Goal: Task Accomplishment & Management: Use online tool/utility

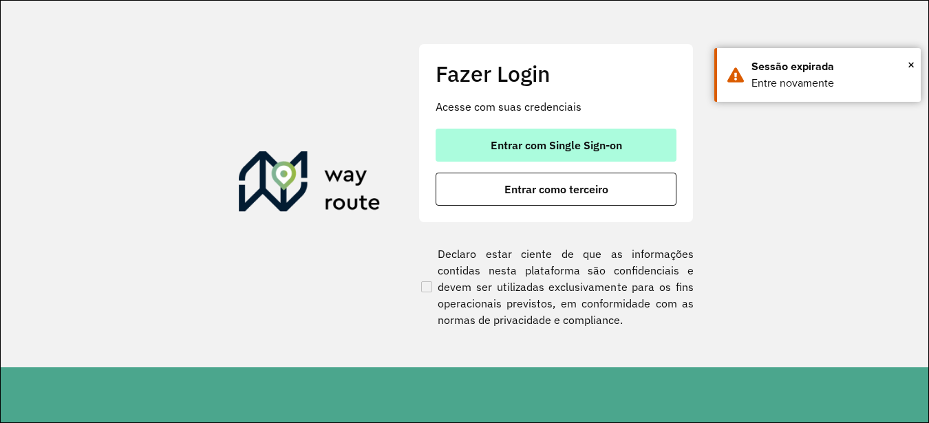
click at [567, 150] on span "Entrar com Single Sign-on" at bounding box center [556, 145] width 131 height 11
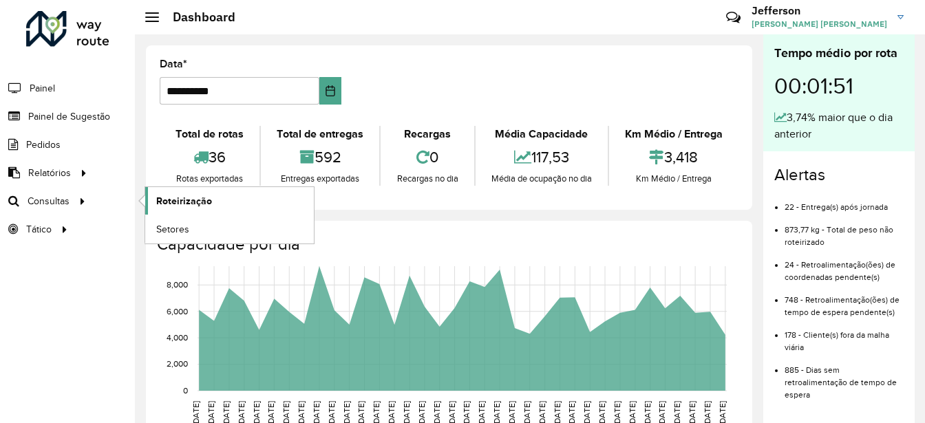
click at [200, 191] on link "Roteirização" at bounding box center [229, 201] width 169 height 28
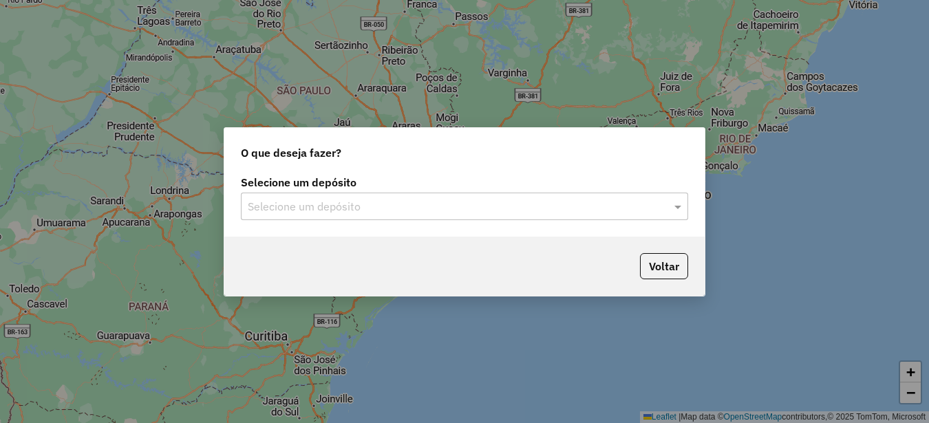
click at [587, 209] on input "text" at bounding box center [451, 207] width 406 height 17
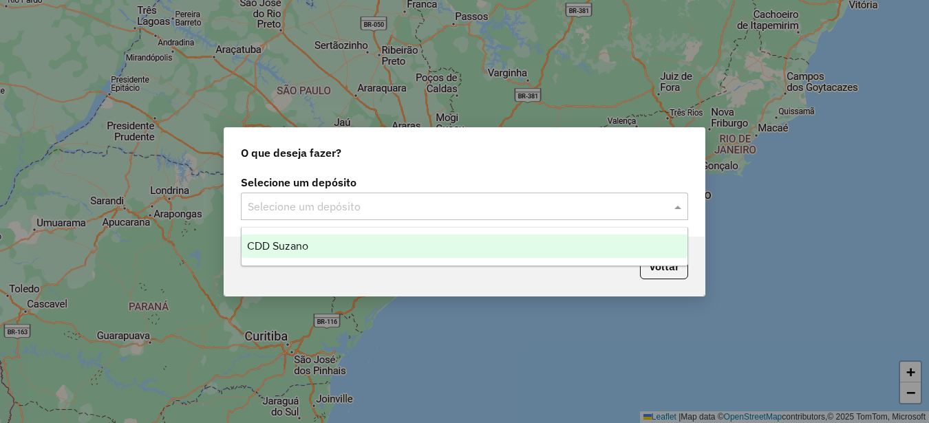
click at [532, 251] on div "CDD Suzano" at bounding box center [465, 246] width 446 height 23
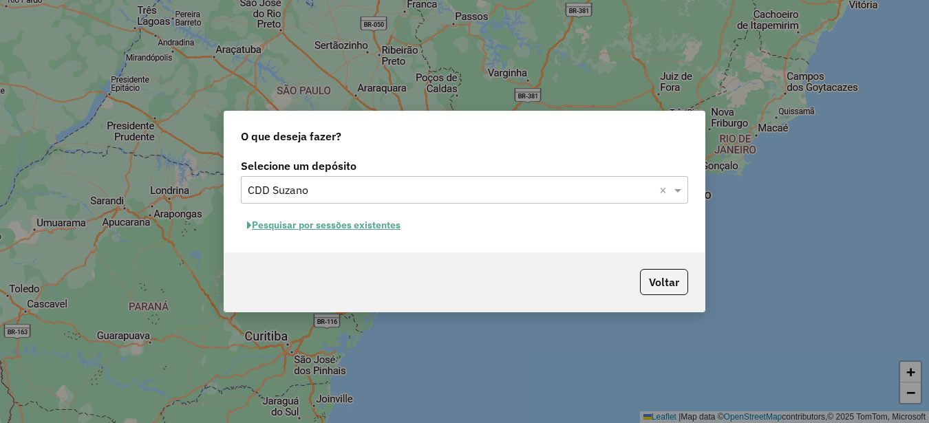
click at [386, 224] on button "Pesquisar por sessões existentes" at bounding box center [324, 225] width 166 height 21
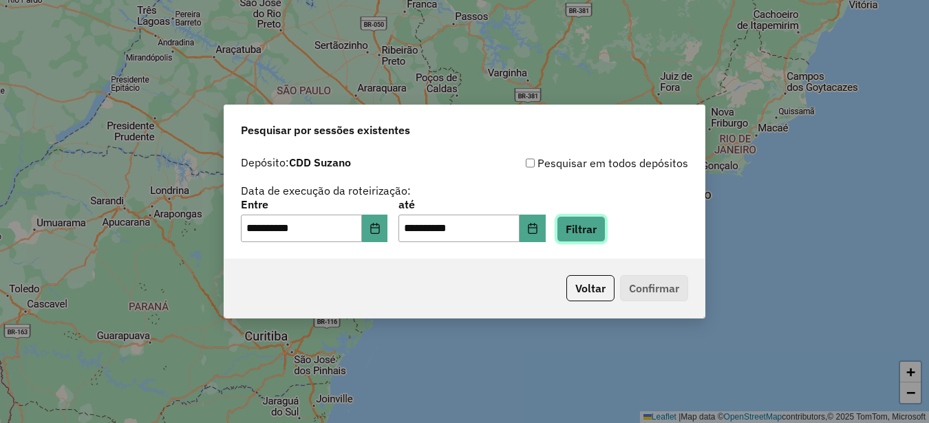
click at [606, 231] on button "Filtrar" at bounding box center [581, 229] width 49 height 26
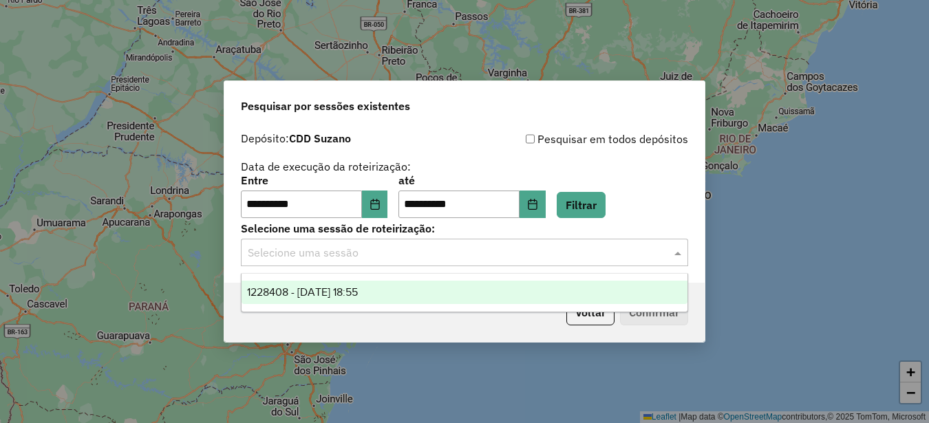
click at [562, 250] on input "text" at bounding box center [451, 253] width 406 height 17
click at [425, 298] on div "1228408 - 12/08/2025 18:55" at bounding box center [465, 292] width 446 height 23
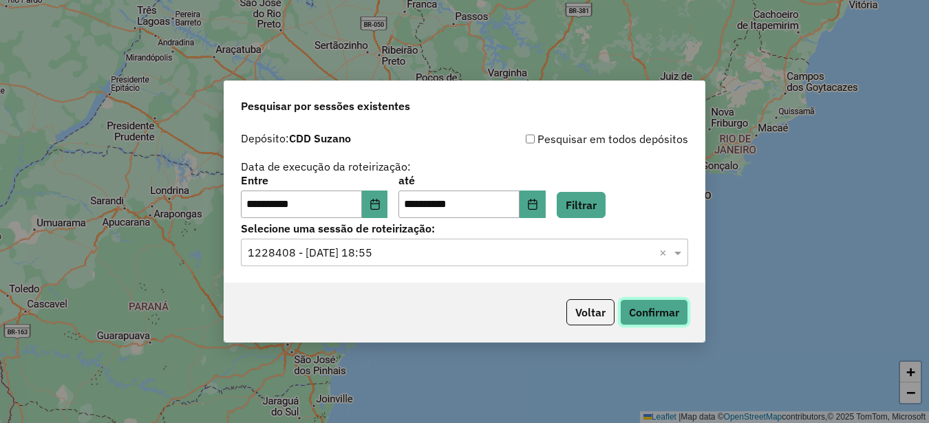
click at [650, 309] on button "Confirmar" at bounding box center [654, 312] width 68 height 26
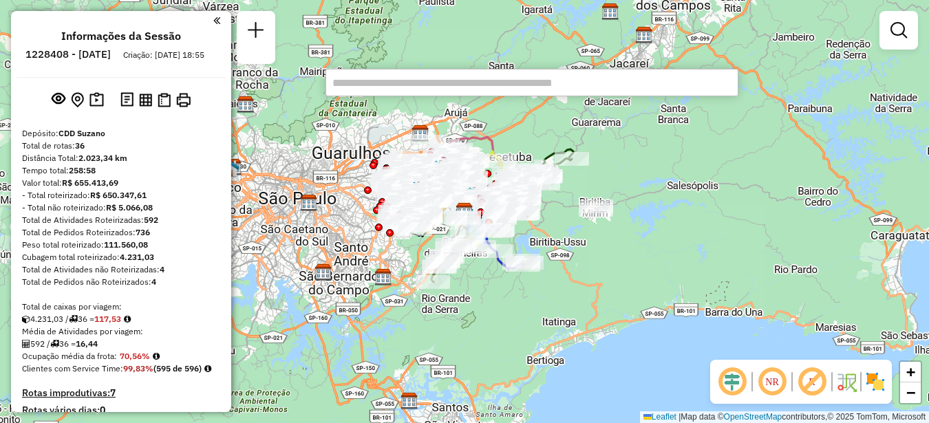
scroll to position [564, 0]
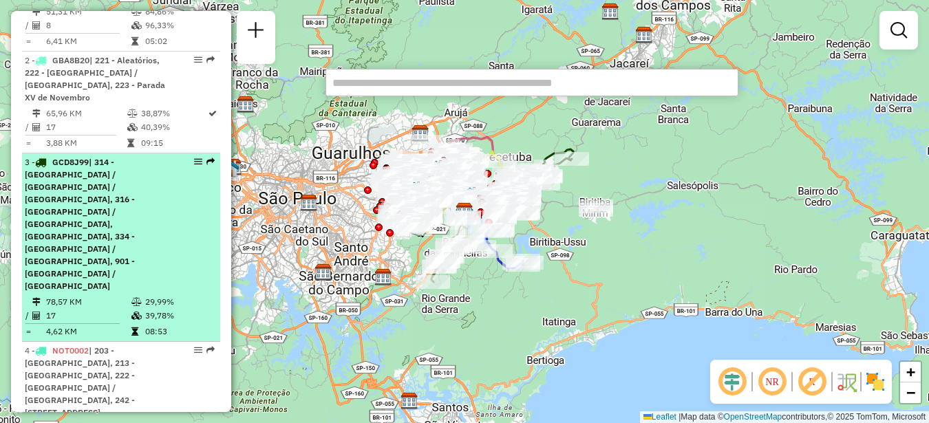
click at [194, 166] on em at bounding box center [198, 162] width 8 height 8
select select "**********"
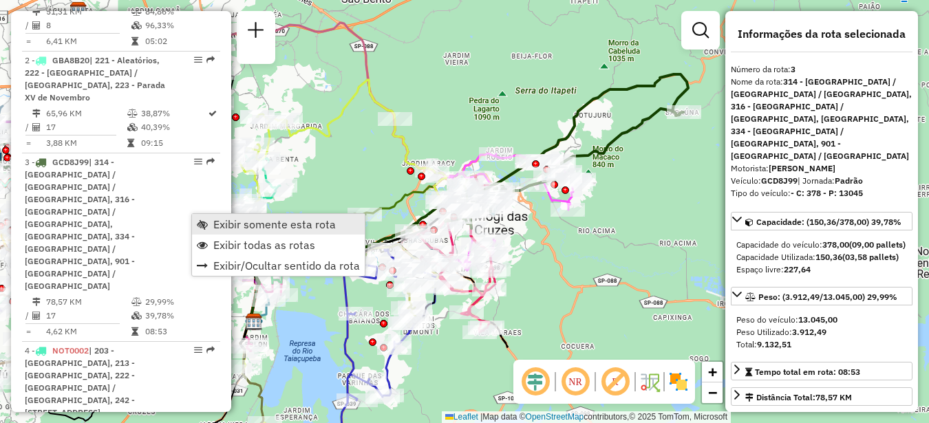
click at [244, 226] on span "Exibir somente esta rota" at bounding box center [274, 224] width 123 height 11
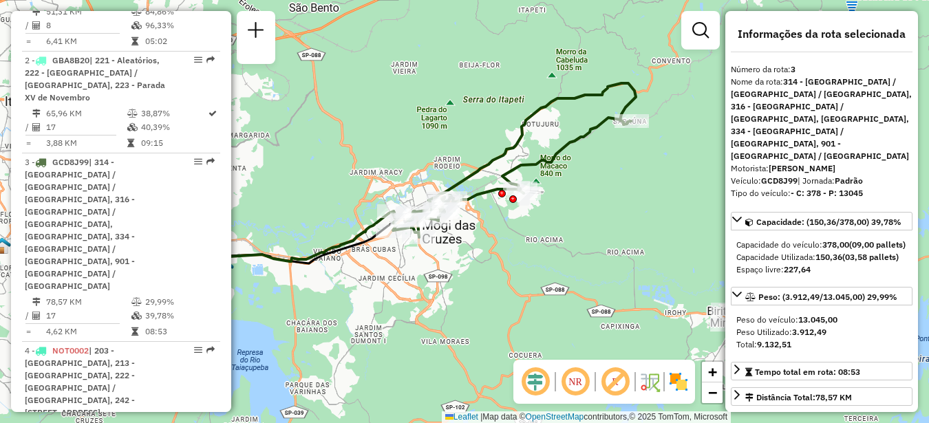
drag, startPoint x: 549, startPoint y: 261, endPoint x: 499, endPoint y: 269, distance: 50.9
click at [499, 269] on div "Janela de atendimento Grade de atendimento Capacidade Transportadoras Veículos …" at bounding box center [464, 211] width 929 height 423
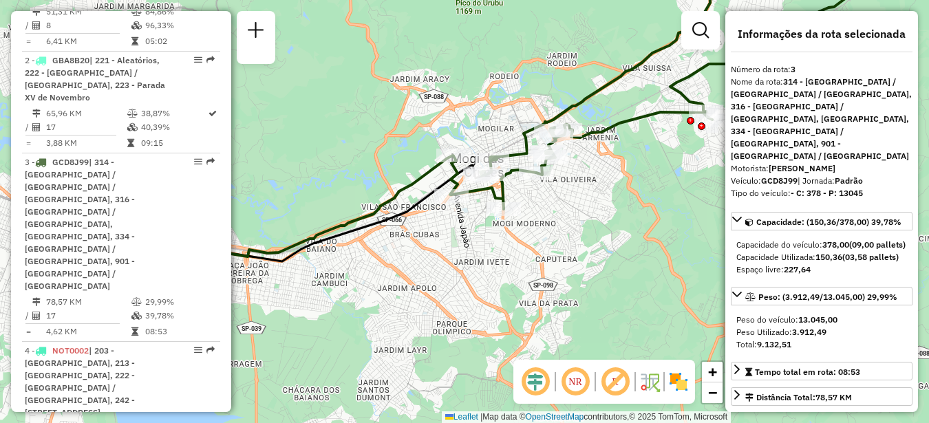
drag, startPoint x: 479, startPoint y: 226, endPoint x: 617, endPoint y: 229, distance: 137.7
click at [617, 229] on div "Janela de atendimento Grade de atendimento Capacidade Transportadoras Veículos …" at bounding box center [464, 211] width 929 height 423
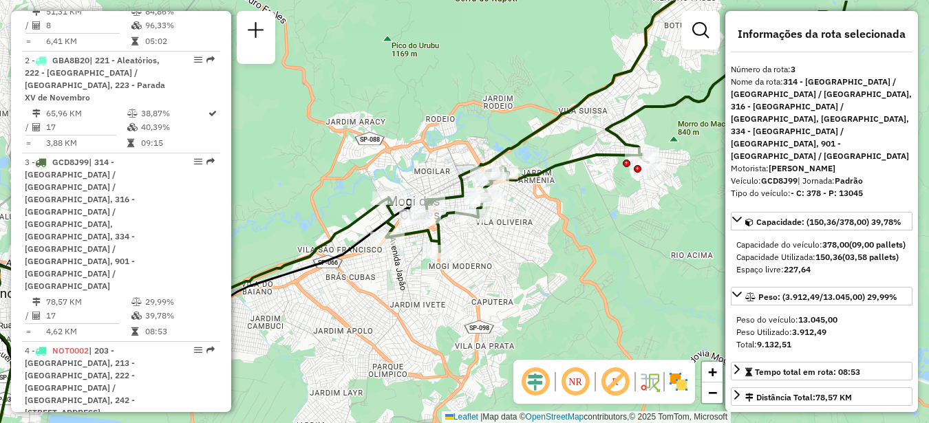
drag, startPoint x: 606, startPoint y: 224, endPoint x: 542, endPoint y: 266, distance: 76.8
click at [542, 266] on div "Janela de atendimento Grade de atendimento Capacidade Transportadoras Veículos …" at bounding box center [464, 211] width 929 height 423
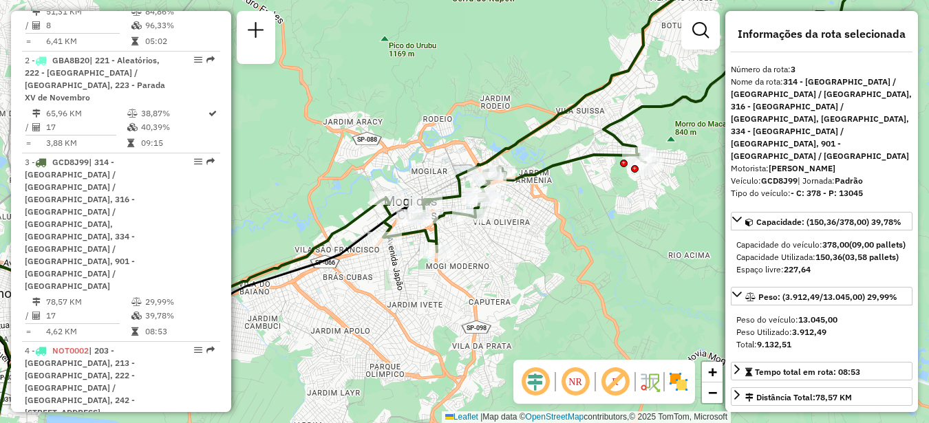
drag, startPoint x: 604, startPoint y: 230, endPoint x: 456, endPoint y: 297, distance: 162.6
click at [456, 297] on div "Janela de atendimento Grade de atendimento Capacidade Transportadoras Veículos …" at bounding box center [464, 211] width 929 height 423
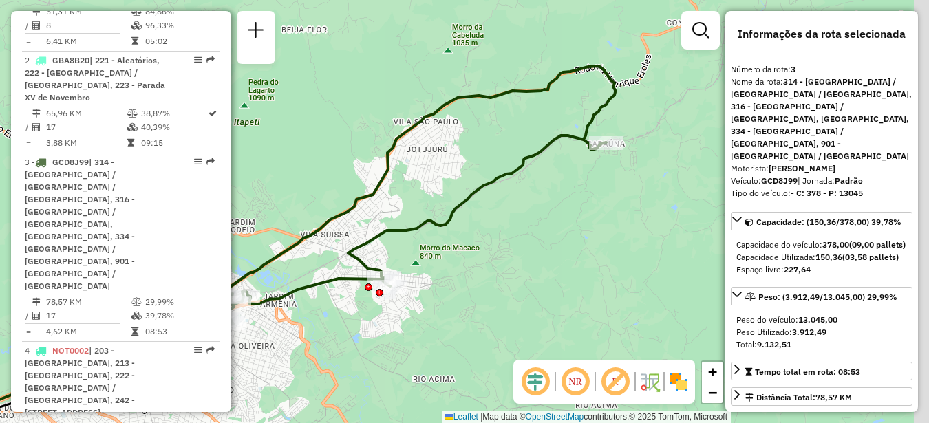
drag, startPoint x: 566, startPoint y: 216, endPoint x: 460, endPoint y: 271, distance: 119.1
click at [460, 271] on div "Janela de atendimento Grade de atendimento Capacidade Transportadoras Veículos …" at bounding box center [464, 211] width 929 height 423
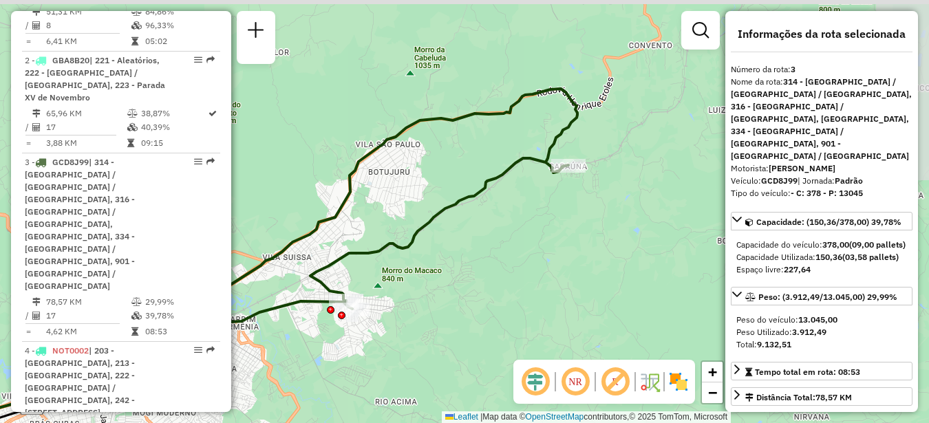
drag, startPoint x: 567, startPoint y: 226, endPoint x: 531, endPoint y: 248, distance: 42.6
click at [531, 248] on div "Janela de atendimento Grade de atendimento Capacidade Transportadoras Veículos …" at bounding box center [464, 211] width 929 height 423
